Goal: Information Seeking & Learning: Learn about a topic

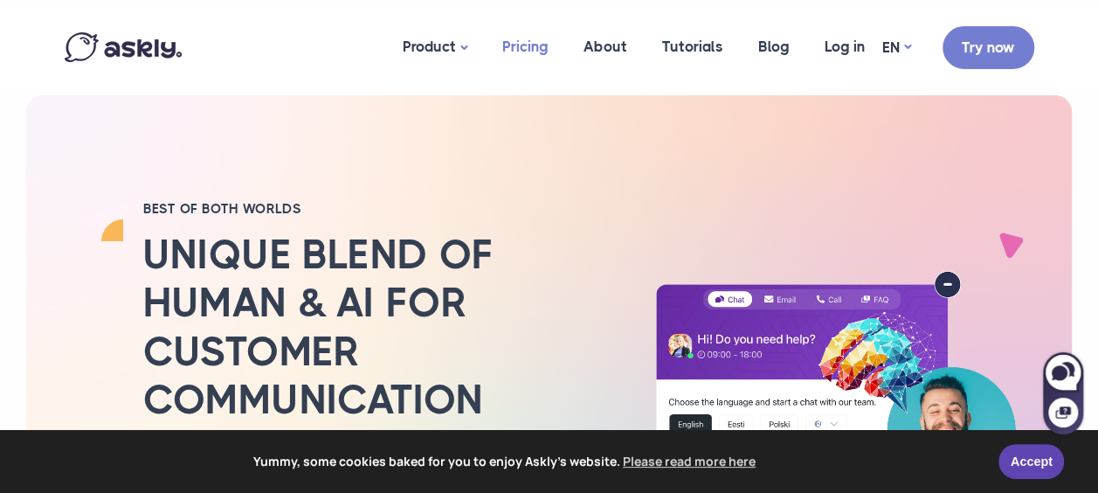
click at [531, 45] on link "Pricing" at bounding box center [525, 46] width 81 height 85
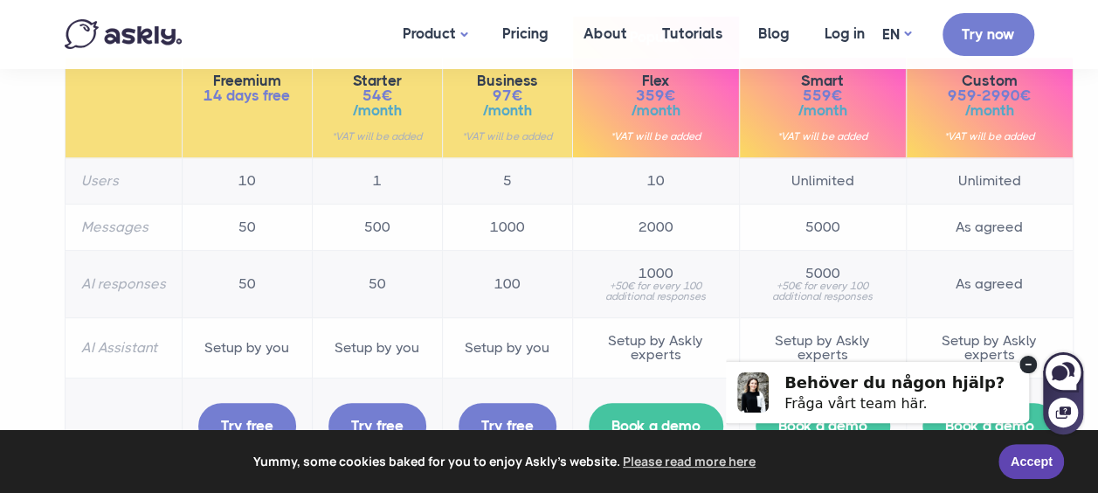
scroll to position [262, 0]
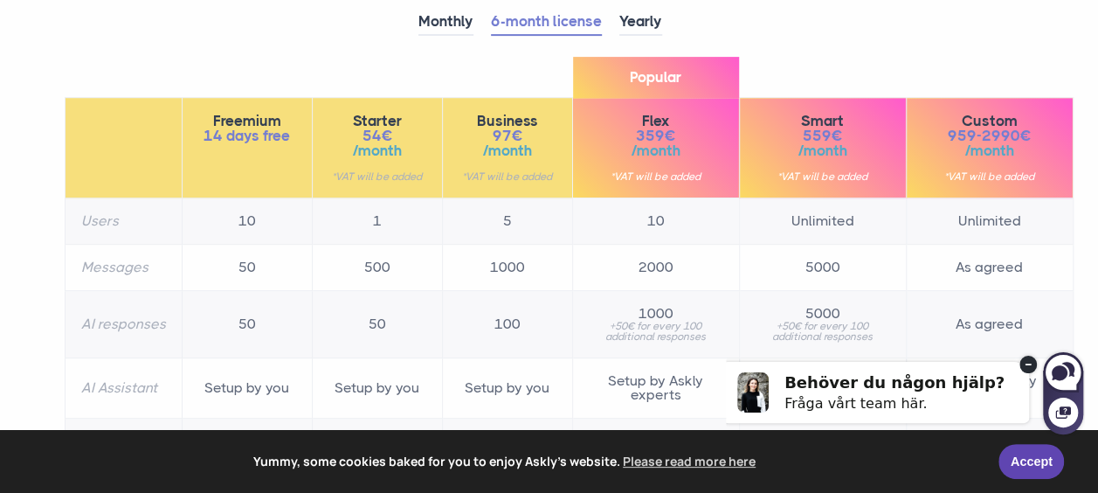
click at [526, 180] on small "*VAT will be added" at bounding box center [508, 176] width 98 height 10
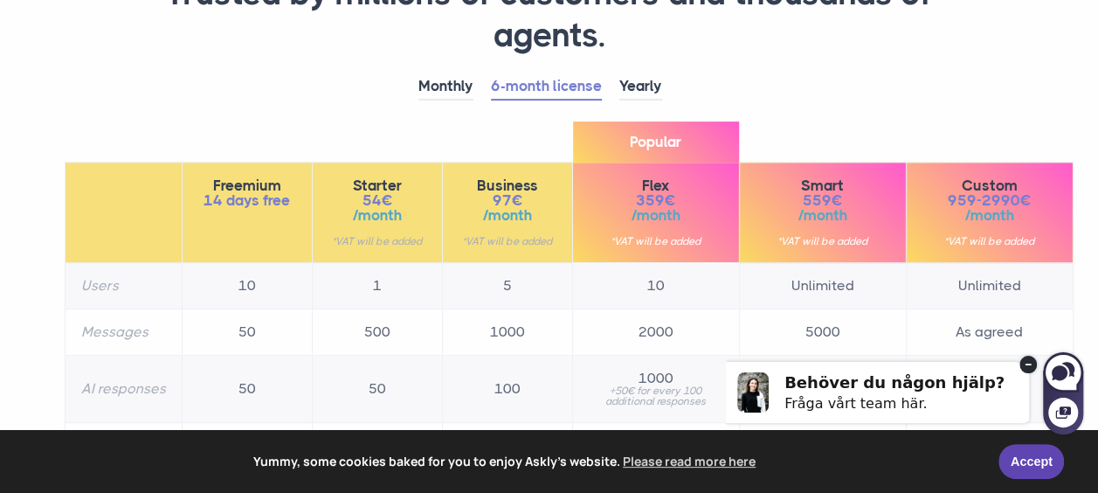
scroll to position [175, 0]
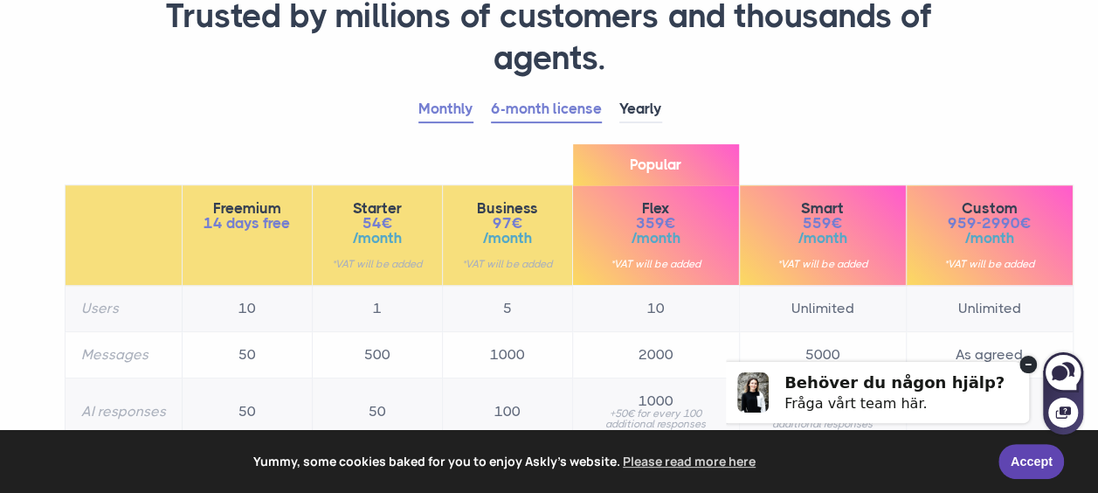
click at [457, 121] on link "Monthly" at bounding box center [445, 109] width 55 height 27
click at [467, 197] on th "Business 139€ /month *VAT will be added" at bounding box center [507, 235] width 130 height 100
click at [430, 201] on th "Starter 78€ /month *VAT will be added" at bounding box center [377, 235] width 130 height 100
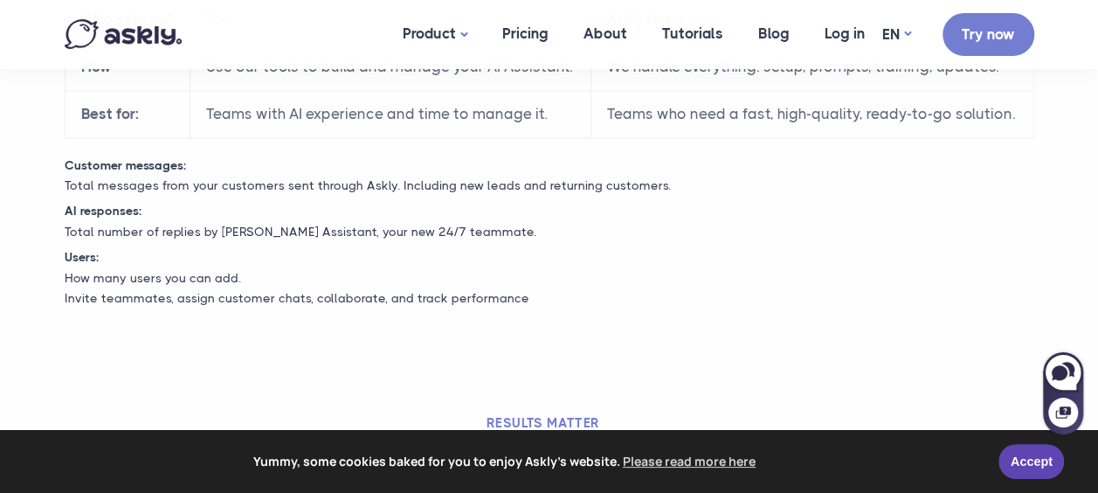
scroll to position [1048, 0]
